Goal: Task Accomplishment & Management: Complete application form

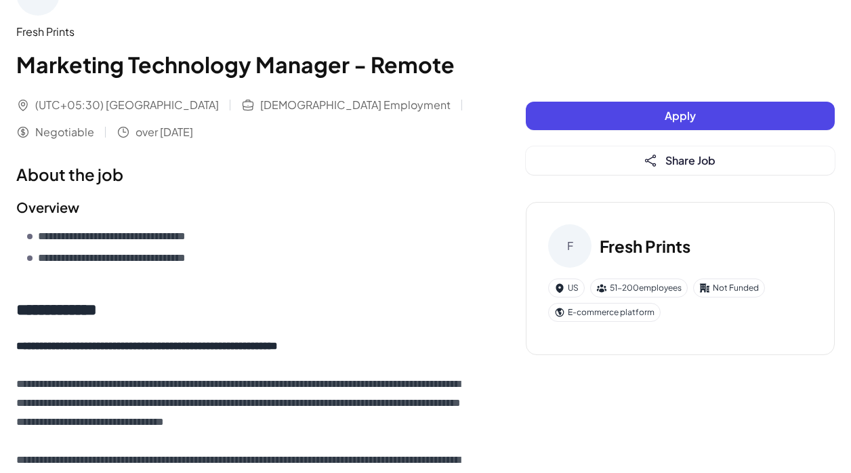
scroll to position [54, 0]
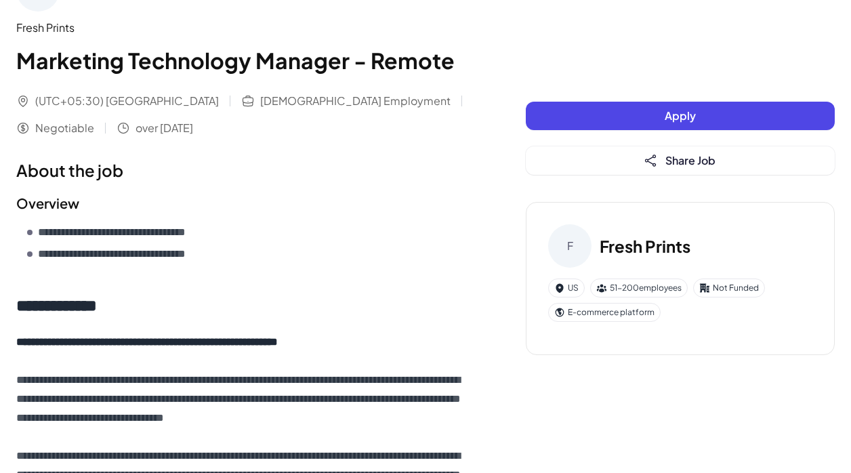
click at [608, 118] on button "Apply" at bounding box center [680, 116] width 309 height 28
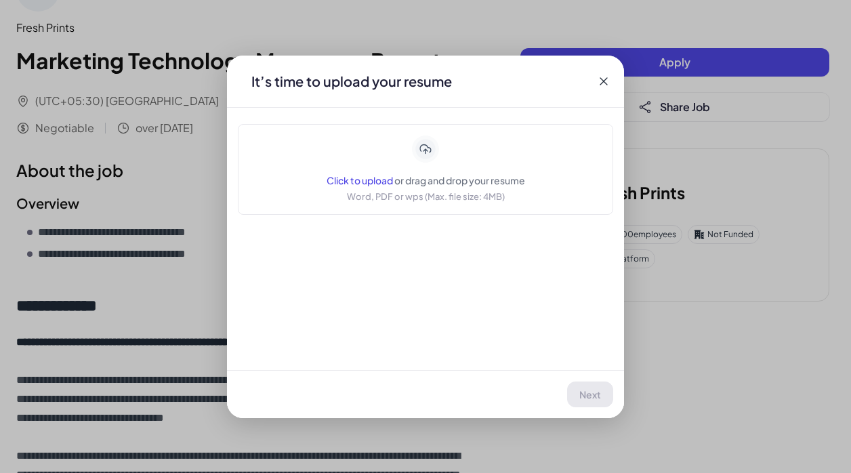
click at [425, 163] on div "Click to upload or drag and drop your resume Word, PDF or wps (Max. file size: …" at bounding box center [426, 170] width 199 height 68
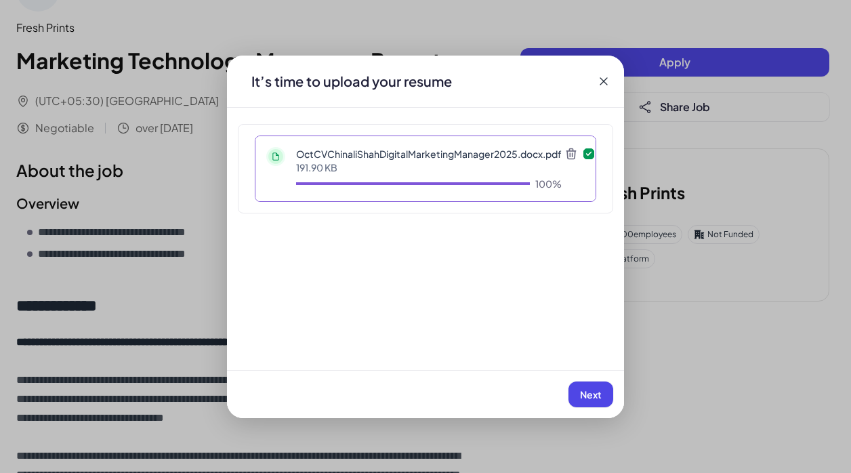
click at [577, 392] on button "Next" at bounding box center [591, 395] width 45 height 26
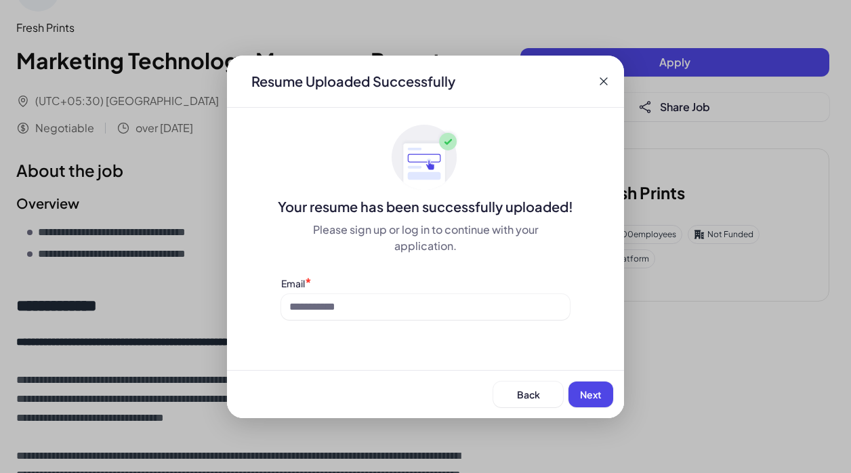
click at [468, 292] on div "Email *" at bounding box center [425, 298] width 289 height 44
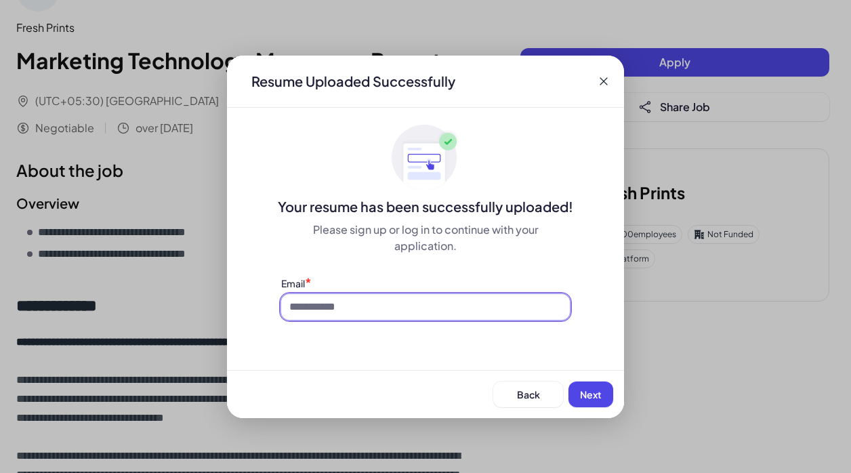
click at [465, 298] on input at bounding box center [425, 307] width 289 height 26
type input "**********"
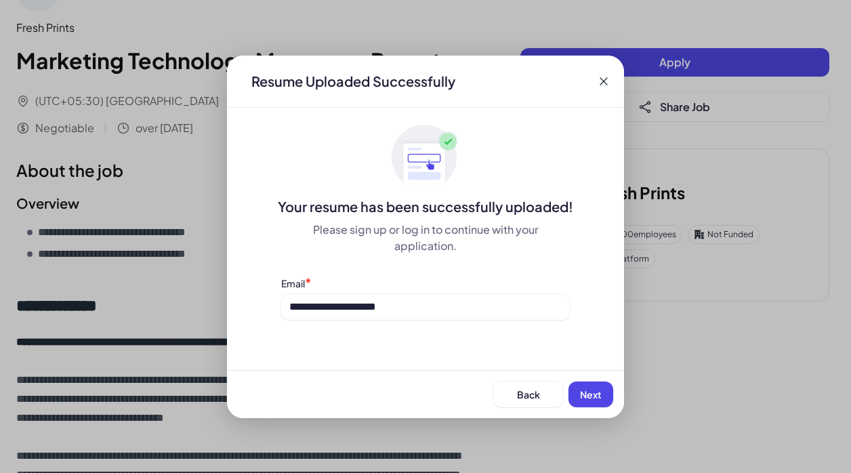
click at [607, 379] on div "Back Next" at bounding box center [425, 394] width 397 height 48
click at [599, 388] on span "Next" at bounding box center [591, 394] width 22 height 12
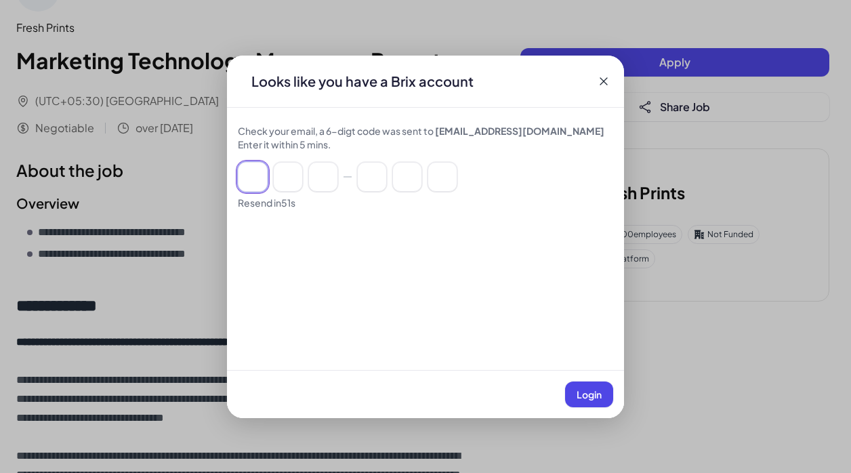
click at [252, 183] on input at bounding box center [253, 177] width 30 height 30
type input "*"
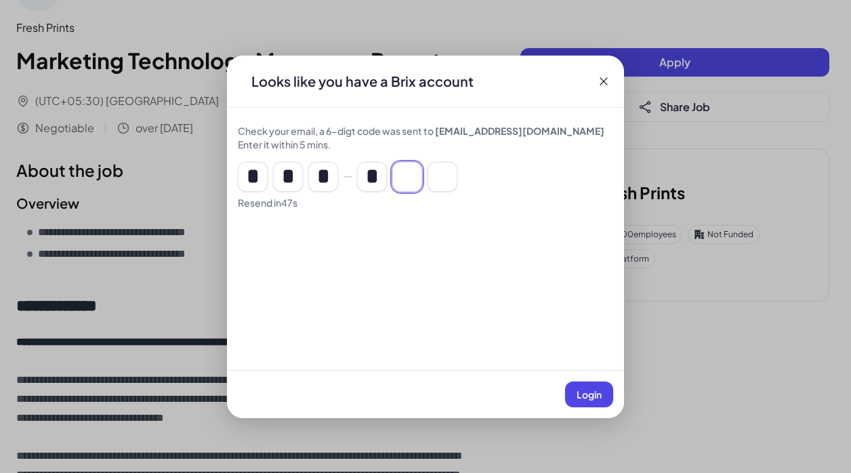
type input "*"
click at [571, 396] on button "Login" at bounding box center [589, 395] width 48 height 26
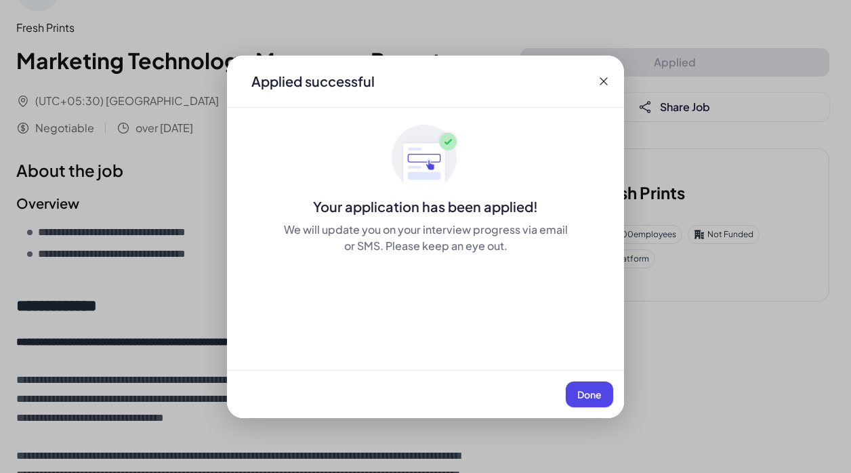
click at [593, 388] on span "Done" at bounding box center [590, 394] width 24 height 12
